Goal: Task Accomplishment & Management: Manage account settings

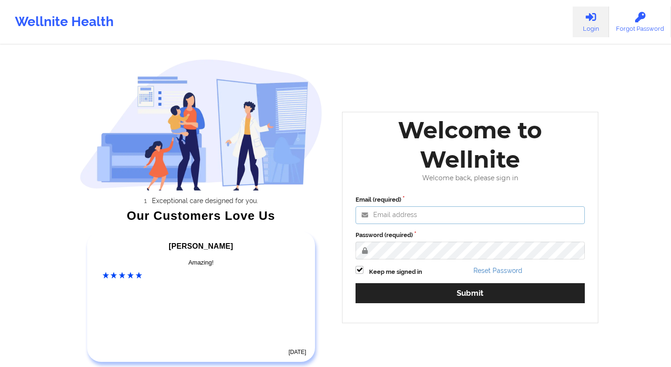
click at [412, 218] on input "Email (required)" at bounding box center [469, 215] width 229 height 18
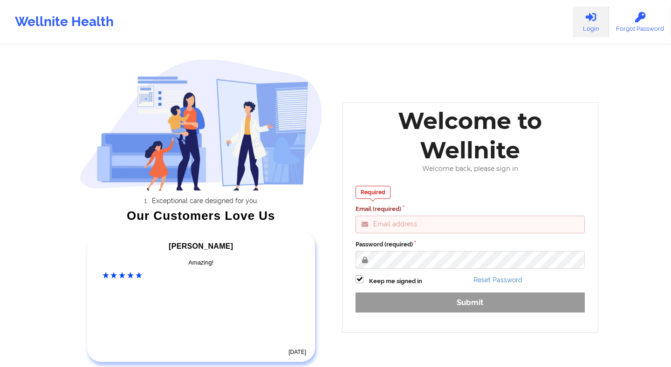
type input "[EMAIL_ADDRESS][DOMAIN_NAME]"
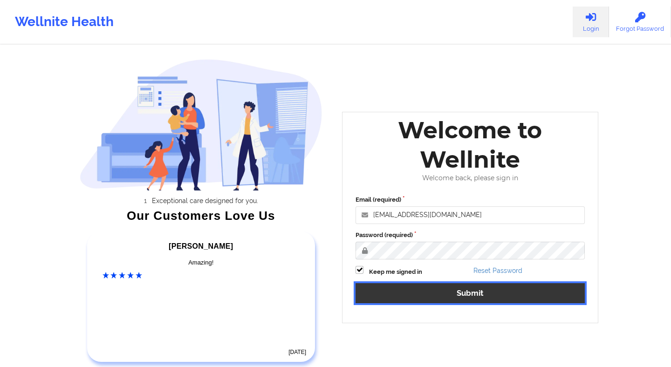
click at [482, 294] on button "Submit" at bounding box center [469, 293] width 229 height 20
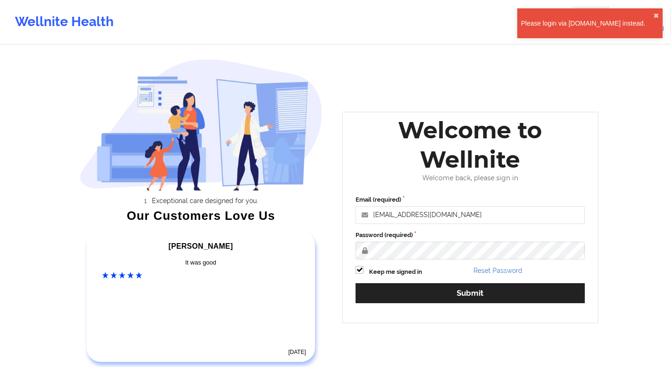
click at [613, 24] on div "Please login via [DOMAIN_NAME] instead." at bounding box center [587, 23] width 132 height 9
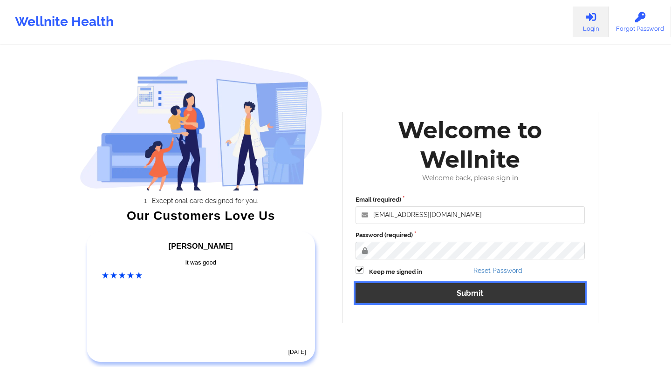
click at [433, 290] on button "Submit" at bounding box center [469, 293] width 229 height 20
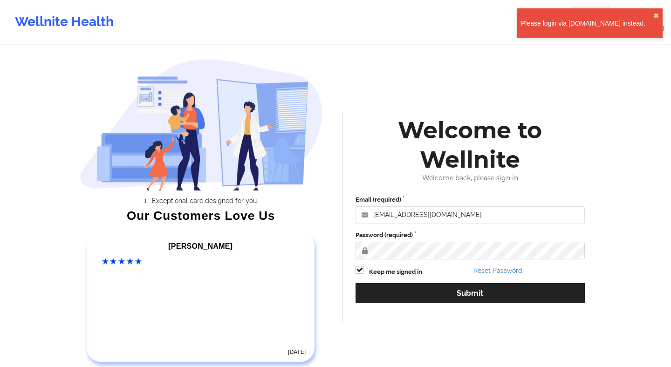
click at [582, 28] on div "Please login via [DOMAIN_NAME] instead. ✖︎" at bounding box center [589, 23] width 145 height 30
